Goal: Task Accomplishment & Management: Use online tool/utility

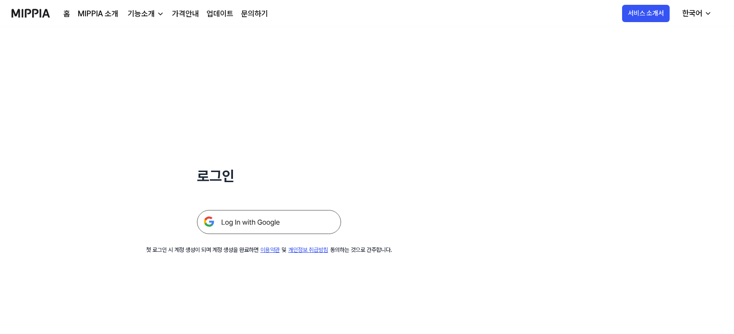
click at [259, 225] on img at bounding box center [269, 222] width 144 height 24
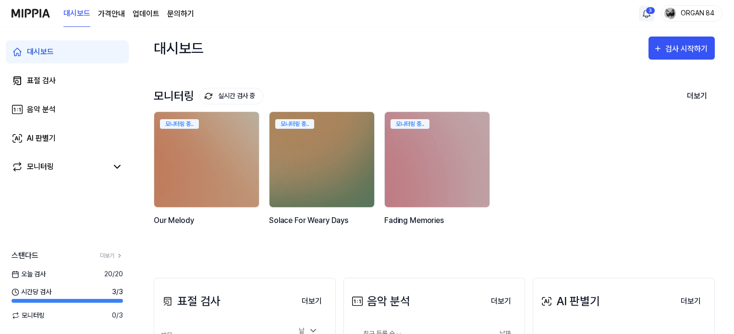
click at [648, 13] on html "대시보드 가격안내 업데이트 문의하기 3 ORGAN 84 대시보드 표절 검사 음악 분석 AI 판별기 모니터링 스탠다드 더보기 오늘 검사 20 /…" at bounding box center [367, 167] width 734 height 334
click at [689, 47] on div "검사 시작하기" at bounding box center [687, 49] width 45 height 12
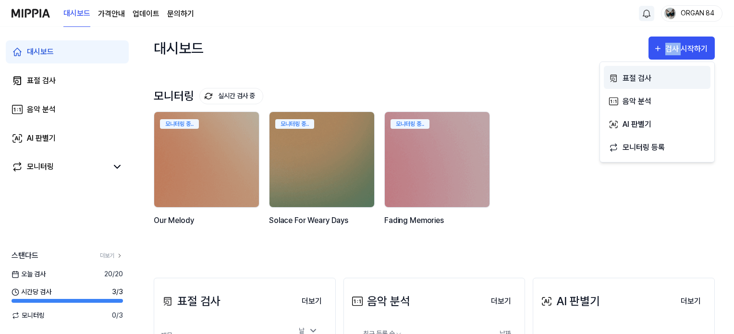
click at [635, 76] on div "표절 검사" at bounding box center [664, 78] width 84 height 12
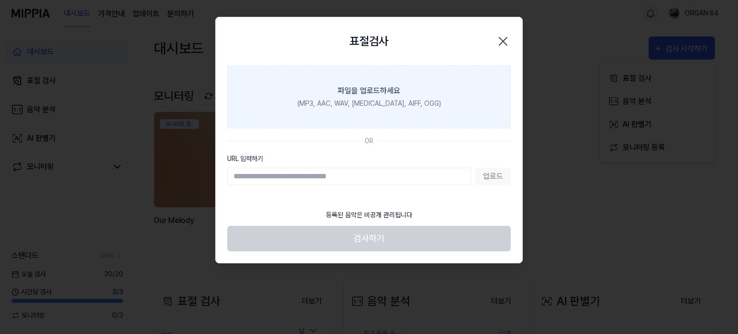
click at [348, 91] on div "파일을 업로드하세요" at bounding box center [369, 91] width 62 height 12
click at [0, 0] on input "파일을 업로드하세요 (MP3, AAC, WAV, FLAC, AIFF, OGG)" at bounding box center [0, 0] width 0 height 0
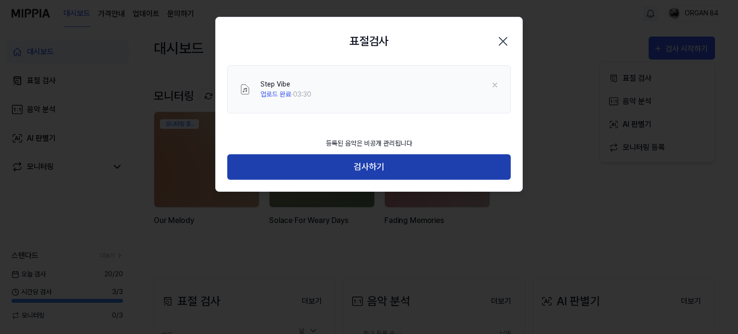
click at [369, 168] on button "검사하기" at bounding box center [368, 166] width 283 height 25
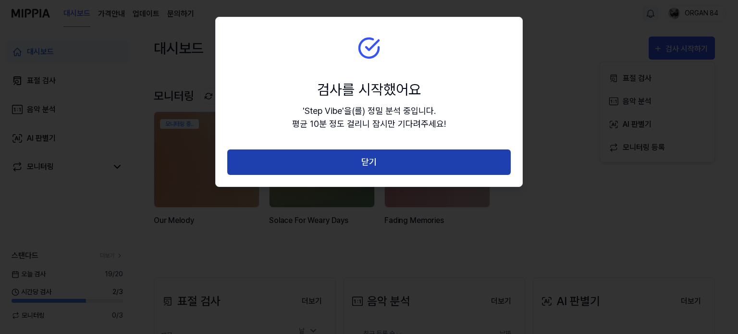
click at [372, 163] on button "닫기" at bounding box center [368, 161] width 283 height 25
click at [372, 163] on div "표절검사 닫기 검사를 시작했어요 ' Step Vibe ' 을(를) 정밀 분석 중입니다. 평균 10분 정도 걸리니 잠시만 기다려주세요! 닫기" at bounding box center [368, 102] width 307 height 170
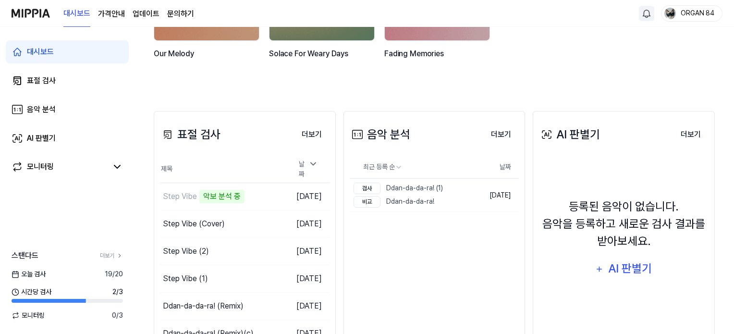
scroll to position [192, 0]
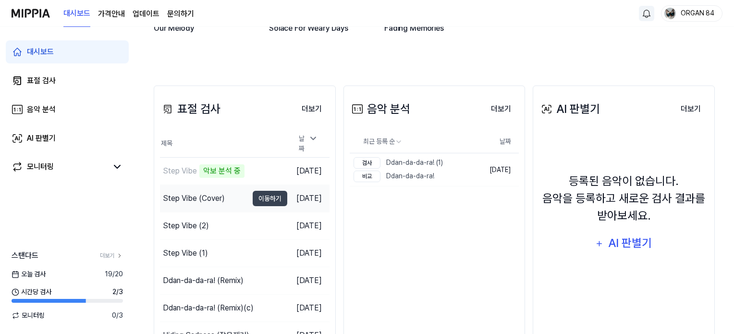
click at [201, 196] on div "Step Vibe (Cover)" at bounding box center [194, 199] width 62 height 12
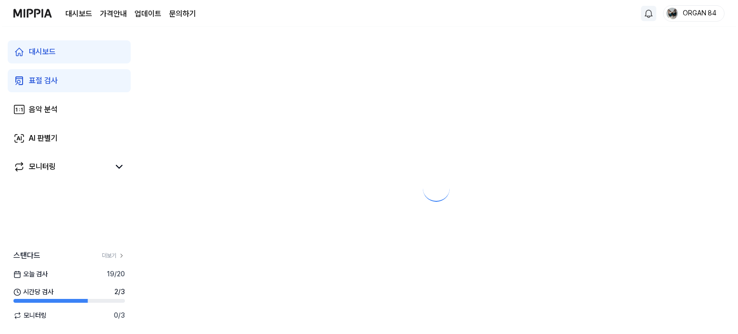
scroll to position [0, 0]
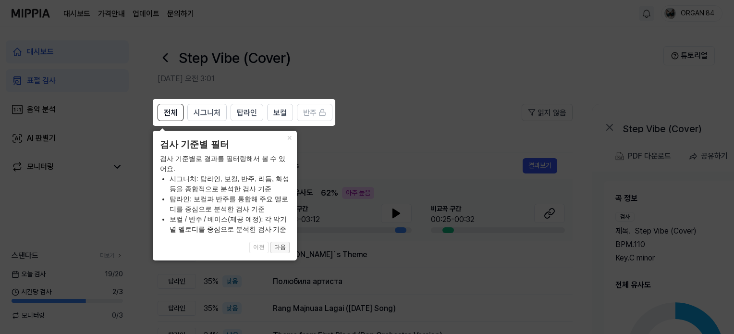
click at [284, 249] on button "다음" at bounding box center [279, 248] width 19 height 12
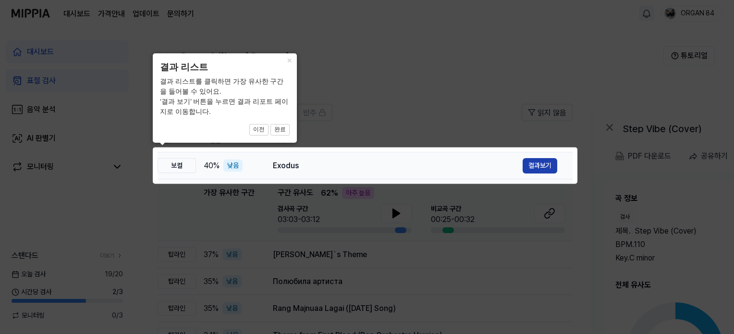
click at [535, 166] on button "결과보기" at bounding box center [540, 165] width 35 height 15
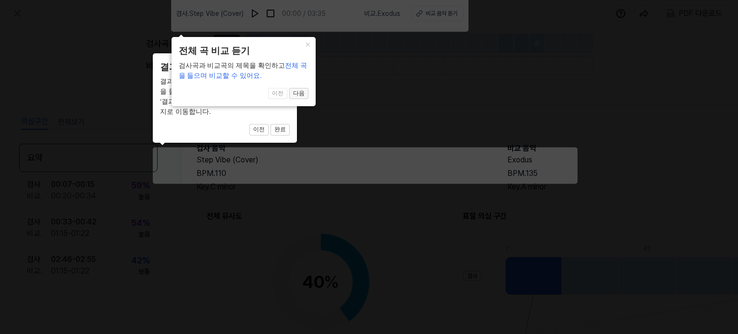
click at [290, 124] on button "다음" at bounding box center [279, 130] width 19 height 12
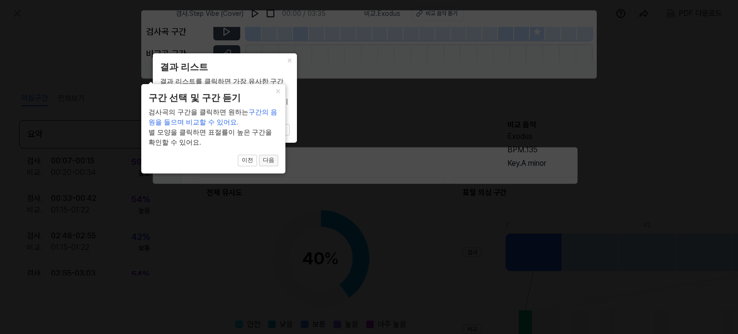
click at [270, 135] on button "다음" at bounding box center [279, 130] width 19 height 12
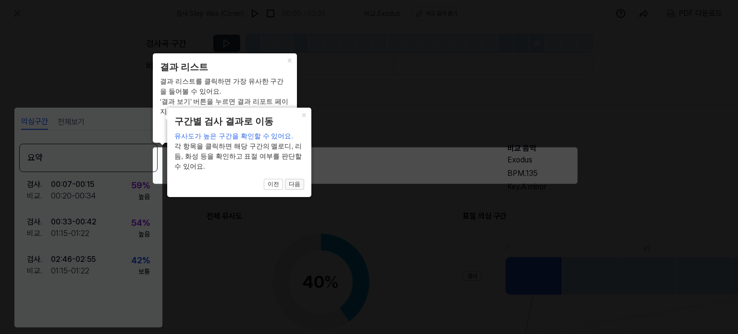
click at [290, 135] on button "다음" at bounding box center [279, 130] width 19 height 12
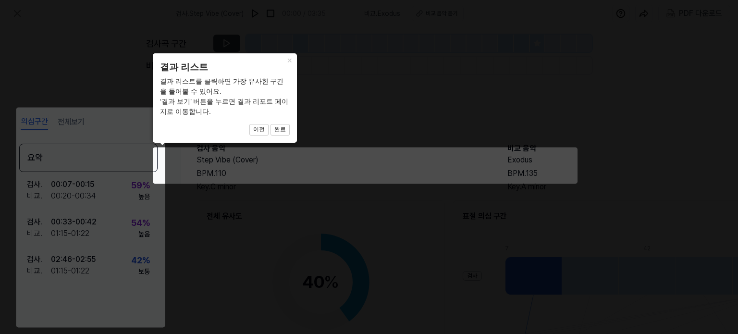
scroll to position [128, 96]
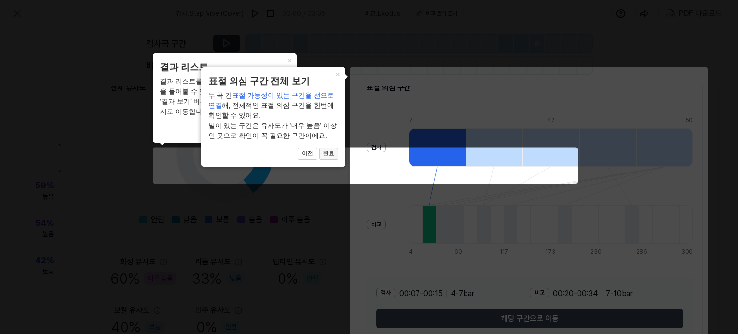
click at [290, 135] on button "완료" at bounding box center [279, 130] width 19 height 12
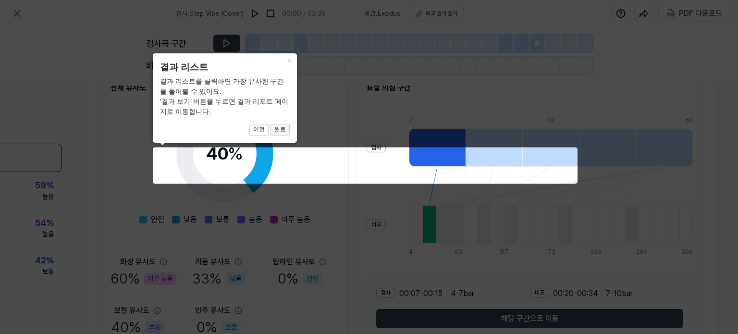
click at [282, 128] on button "완료" at bounding box center [279, 130] width 19 height 12
click at [280, 126] on button "완료" at bounding box center [279, 130] width 19 height 12
click at [283, 128] on button "완료" at bounding box center [279, 130] width 19 height 12
click at [288, 61] on button "×" at bounding box center [288, 59] width 15 height 13
click at [287, 60] on button "×" at bounding box center [288, 59] width 15 height 13
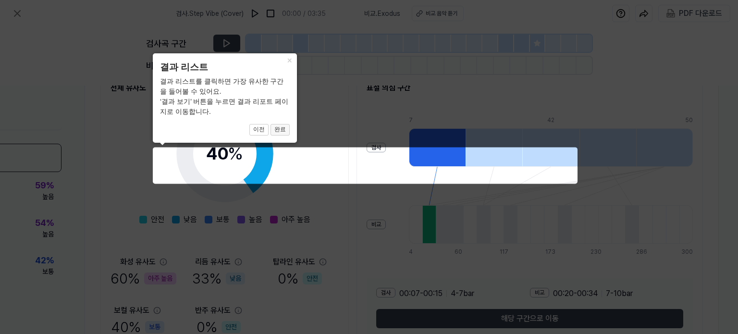
click at [279, 129] on button "완료" at bounding box center [279, 130] width 19 height 12
click at [280, 128] on button "완료" at bounding box center [279, 130] width 19 height 12
click at [508, 153] on icon at bounding box center [369, 167] width 738 height 334
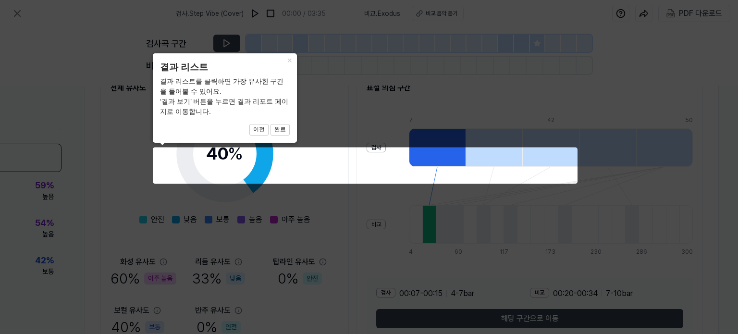
click at [382, 134] on icon at bounding box center [369, 167] width 738 height 334
click at [280, 127] on button "완료" at bounding box center [279, 130] width 19 height 12
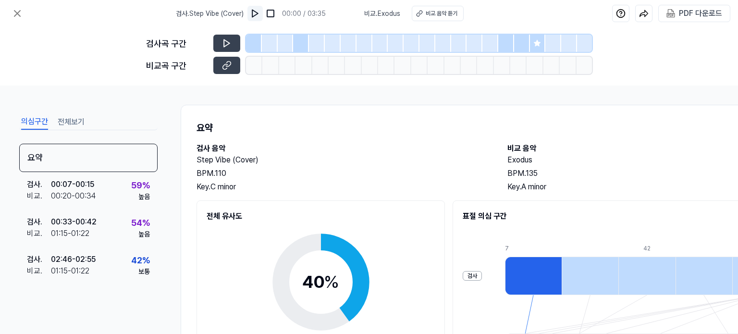
click at [255, 12] on img at bounding box center [255, 14] width 10 height 10
click at [271, 13] on img at bounding box center [271, 14] width 10 height 10
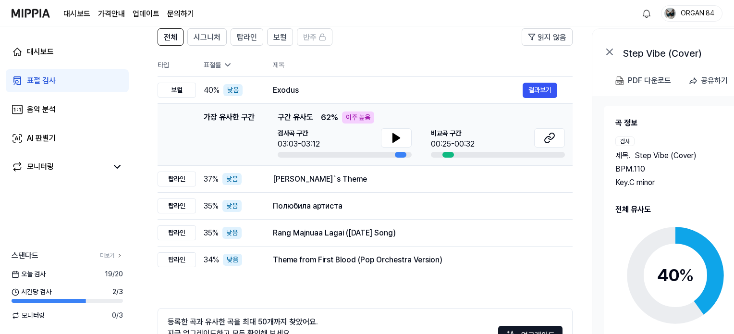
scroll to position [96, 0]
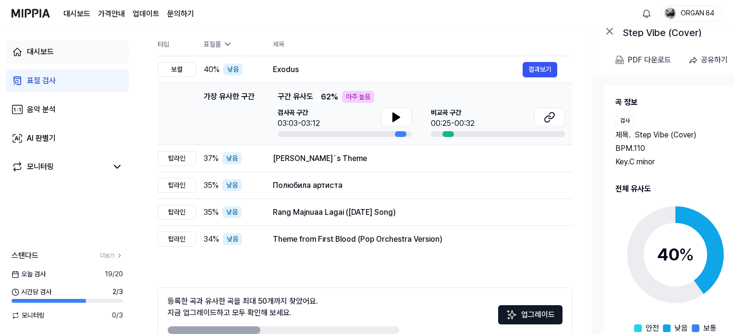
click at [44, 49] on div "대시보드" at bounding box center [40, 52] width 27 height 12
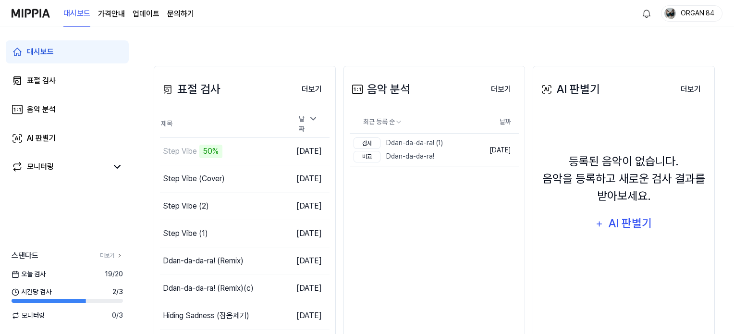
scroll to position [240, 0]
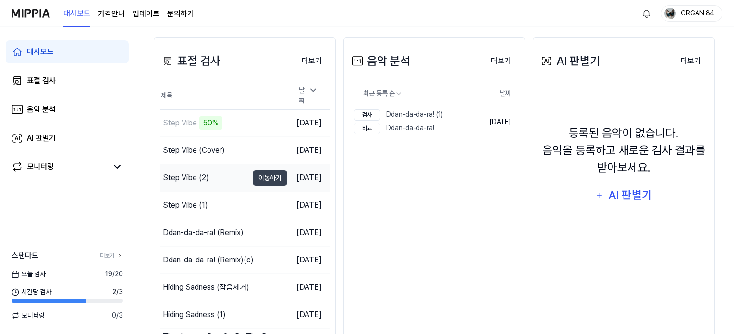
click at [195, 172] on div "Step Vibe (2)" at bounding box center [186, 178] width 46 height 12
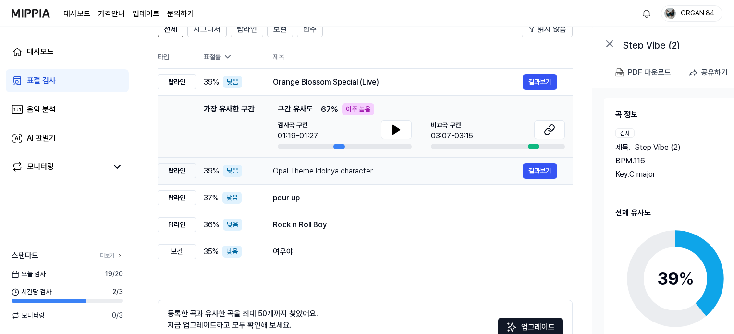
scroll to position [96, 0]
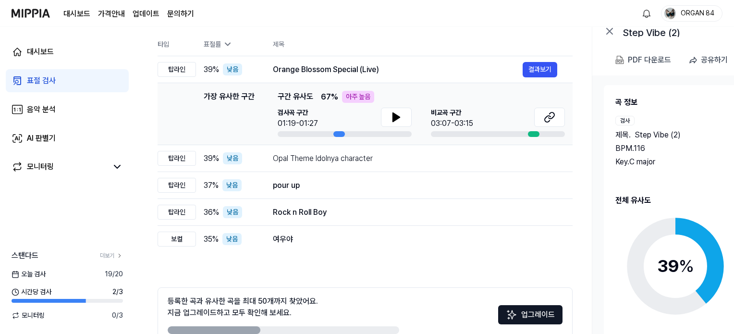
scroll to position [240, 0]
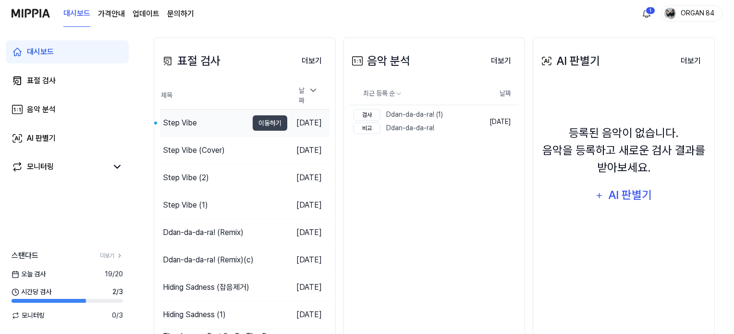
click at [184, 117] on div "Step Vibe" at bounding box center [180, 123] width 34 height 12
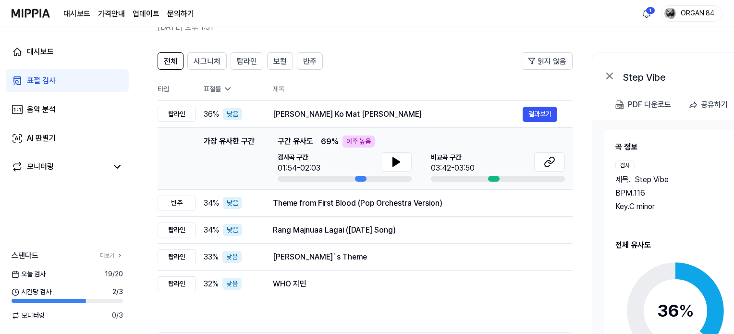
scroll to position [96, 0]
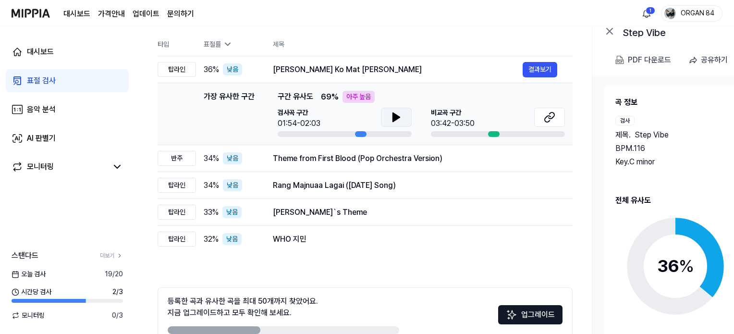
click at [393, 115] on icon at bounding box center [396, 117] width 7 height 9
click at [397, 117] on icon at bounding box center [398, 117] width 2 height 8
click at [544, 117] on icon at bounding box center [550, 117] width 12 height 12
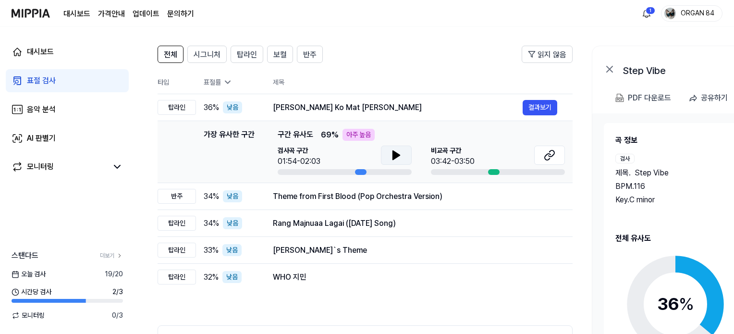
scroll to position [6, 0]
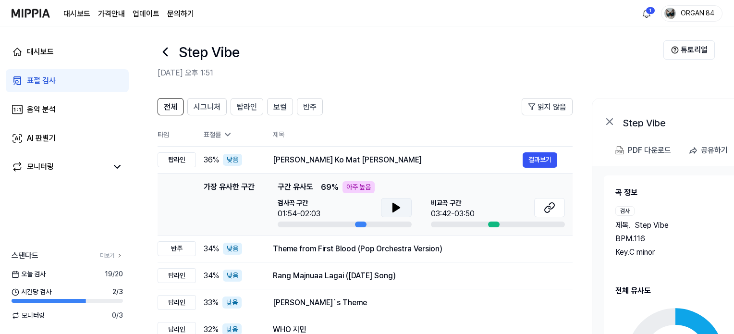
click at [390, 125] on th "제목" at bounding box center [423, 134] width 300 height 23
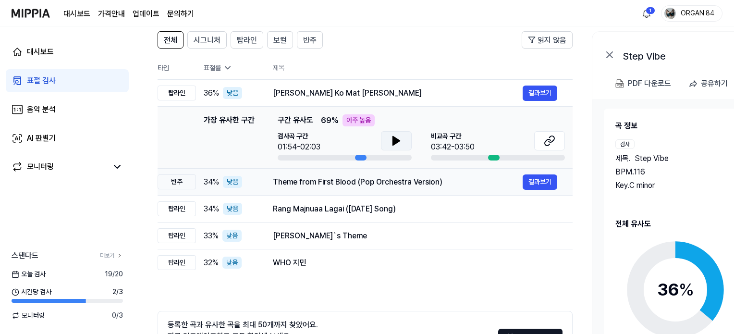
scroll to position [96, 0]
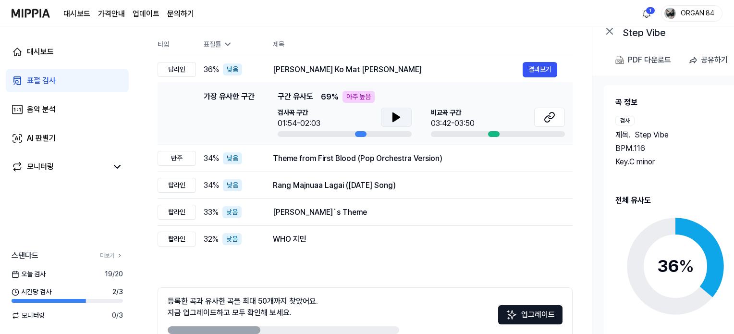
click at [391, 119] on icon at bounding box center [396, 117] width 12 height 12
click at [392, 118] on icon at bounding box center [396, 117] width 12 height 12
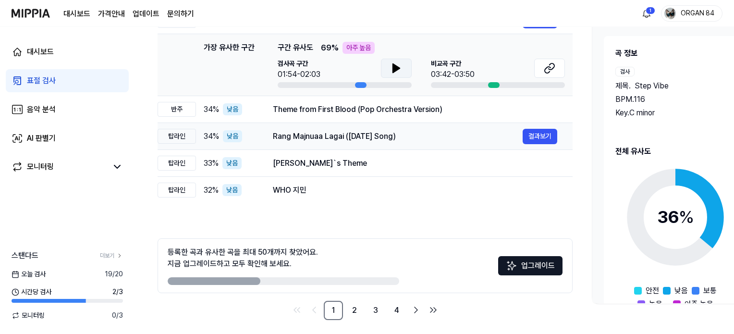
scroll to position [150, 0]
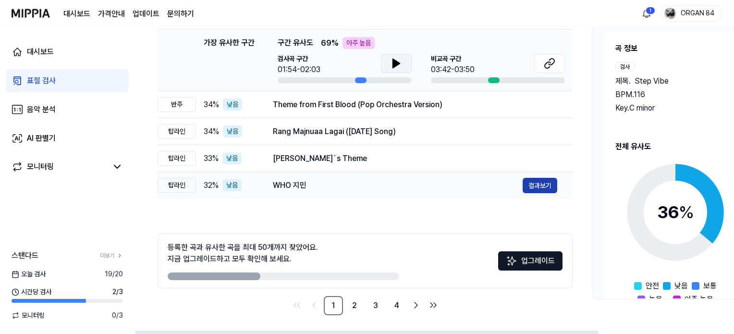
click at [539, 185] on button "결과보기" at bounding box center [540, 185] width 35 height 15
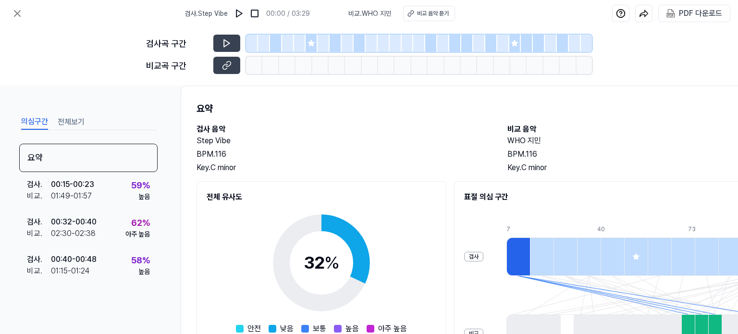
scroll to position [0, 0]
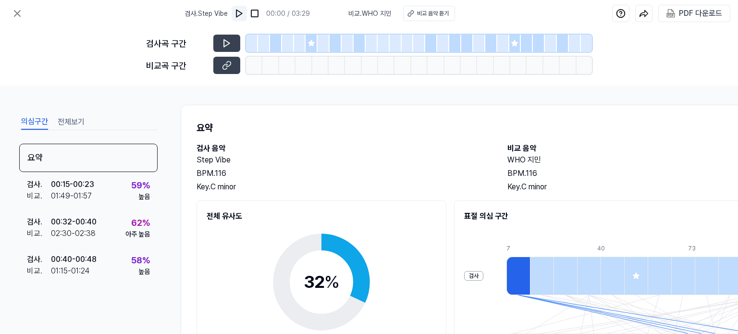
click at [240, 12] on img at bounding box center [239, 14] width 10 height 10
click at [229, 63] on icon at bounding box center [227, 66] width 10 height 10
click at [225, 40] on icon at bounding box center [227, 43] width 6 height 7
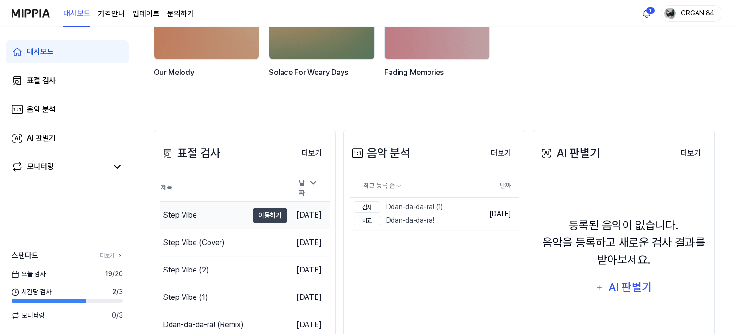
scroll to position [192, 0]
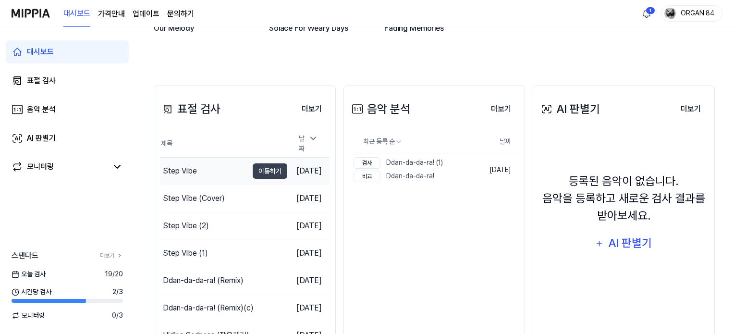
click at [202, 170] on div "Step Vibe" at bounding box center [204, 171] width 88 height 27
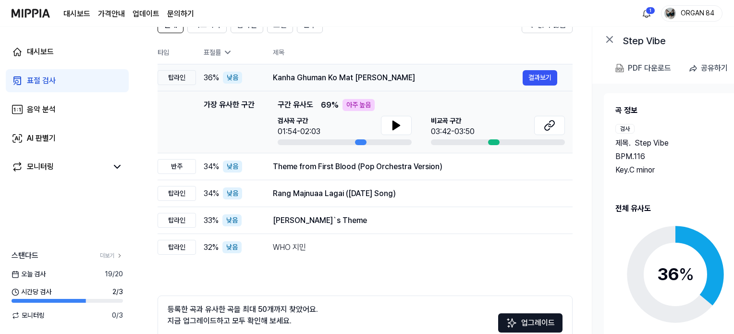
scroll to position [96, 0]
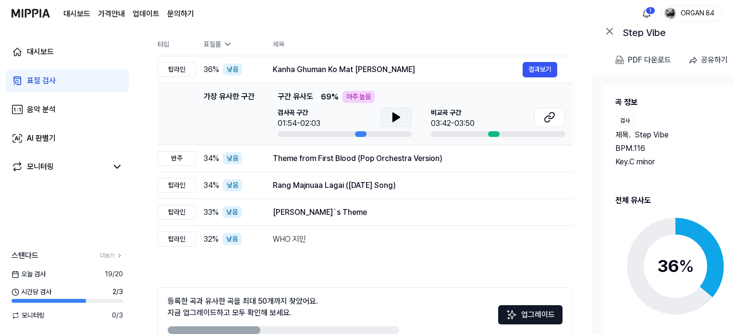
click at [393, 113] on icon at bounding box center [396, 117] width 7 height 9
click at [394, 118] on icon at bounding box center [394, 117] width 2 height 8
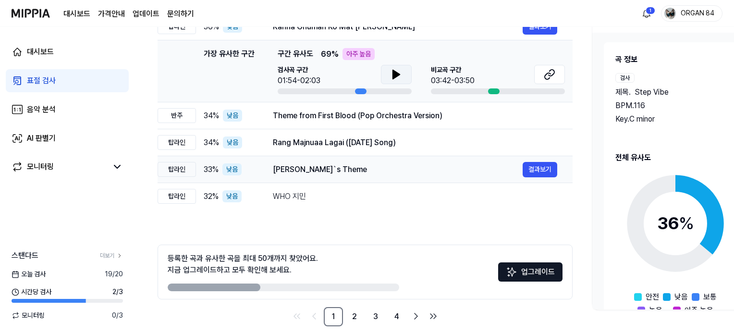
scroll to position [150, 0]
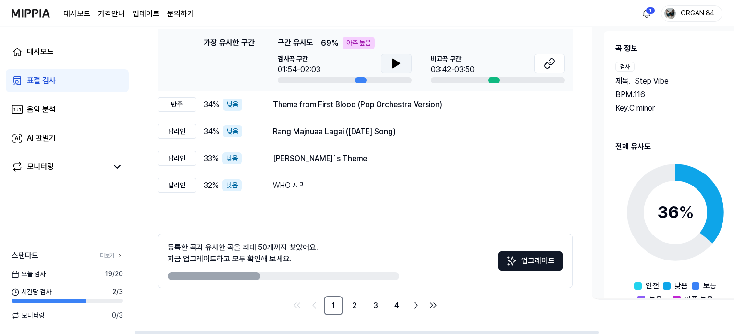
click at [387, 210] on div "전체 시그니처 탑라인 보컬 반주 읽지 않음 전체 시그니처 탑라인 보컬 반주 타입 표절률 제목 표절률 읽지 않음 탑라인 36 % 낮음 Kanha…" at bounding box center [365, 134] width 415 height 361
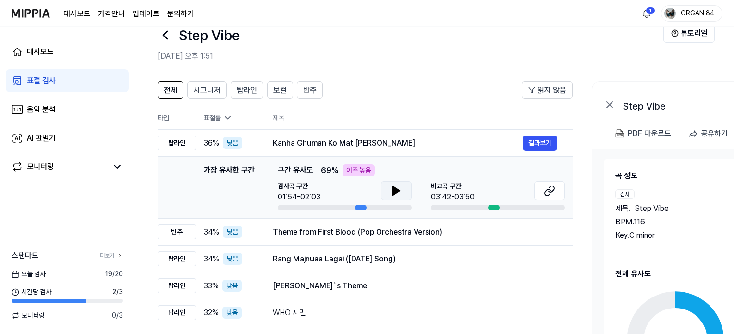
scroll to position [0, 0]
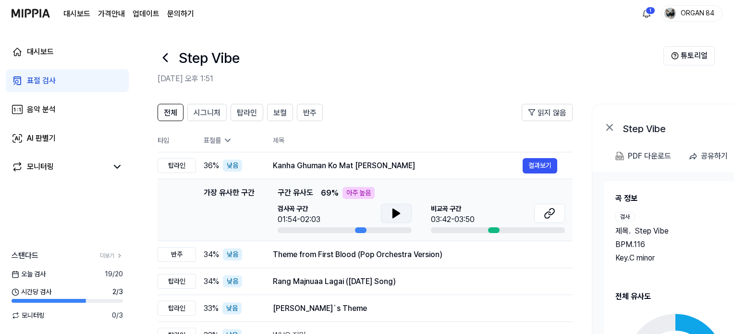
click at [400, 106] on header "전체 시그니처 탑라인 보컬 반주 읽지 않음" at bounding box center [365, 116] width 415 height 25
